Goal: Complete application form

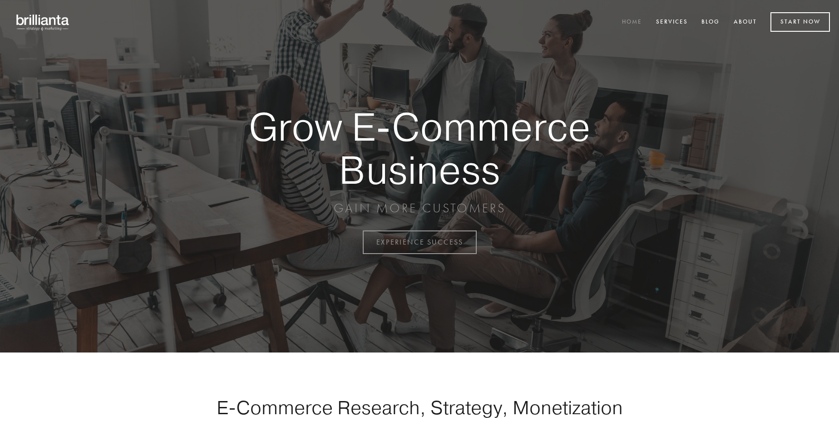
scroll to position [2379, 0]
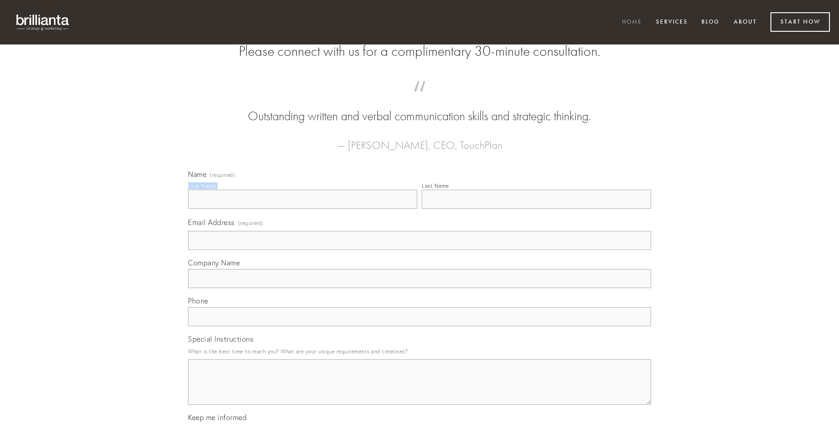
type input "[PERSON_NAME]"
click at [536, 209] on input "Last Name" at bounding box center [536, 199] width 229 height 19
type input "[PERSON_NAME]"
click at [419, 250] on input "Email Address (required)" at bounding box center [419, 240] width 463 height 19
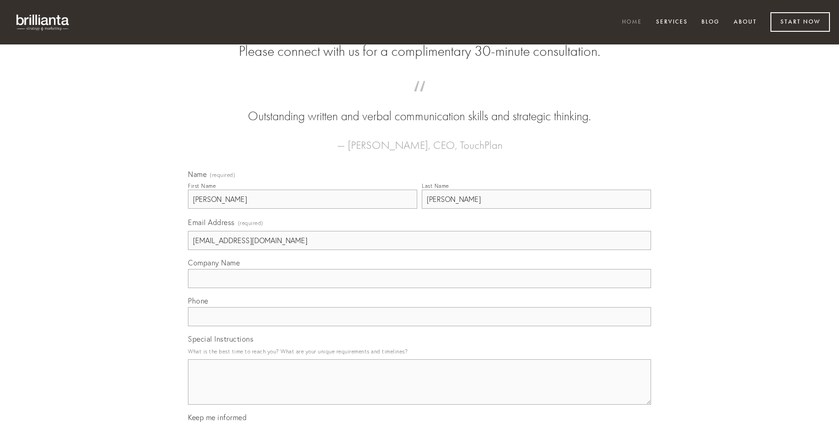
type input "[EMAIL_ADDRESS][DOMAIN_NAME]"
click at [419, 288] on input "Company Name" at bounding box center [419, 278] width 463 height 19
type input "adopto"
click at [419, 326] on input "text" at bounding box center [419, 316] width 463 height 19
click at [419, 390] on textarea "Special Instructions" at bounding box center [419, 381] width 463 height 45
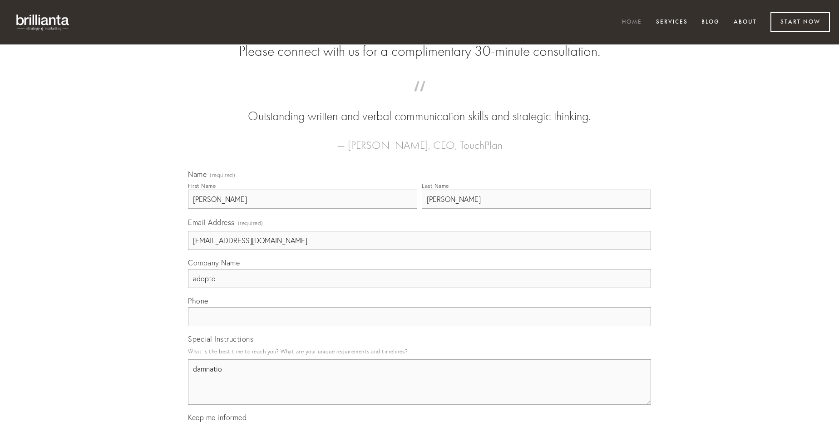
type textarea "damnatio"
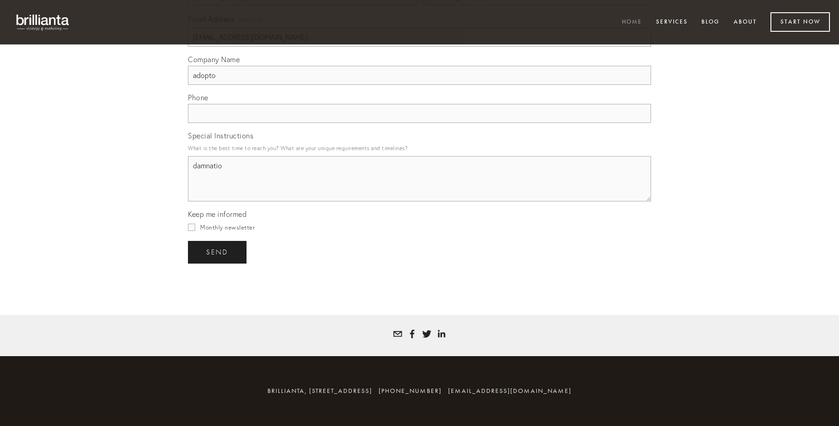
click at [218, 252] on span "send" at bounding box center [217, 252] width 22 height 8
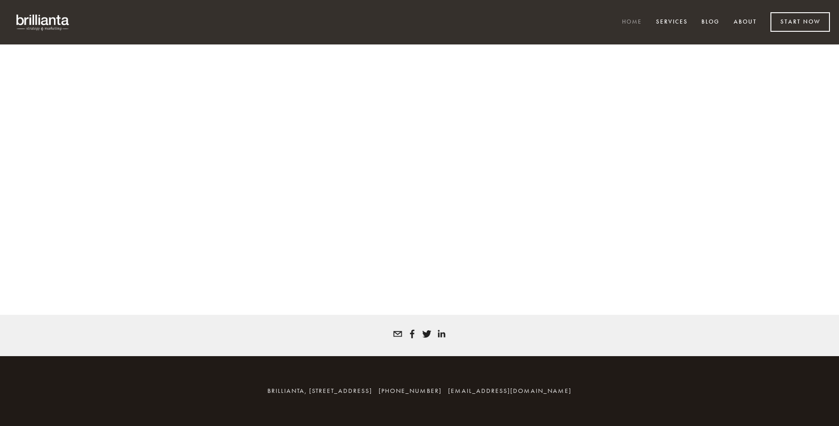
scroll to position [2366, 0]
